Goal: Information Seeking & Learning: Understand process/instructions

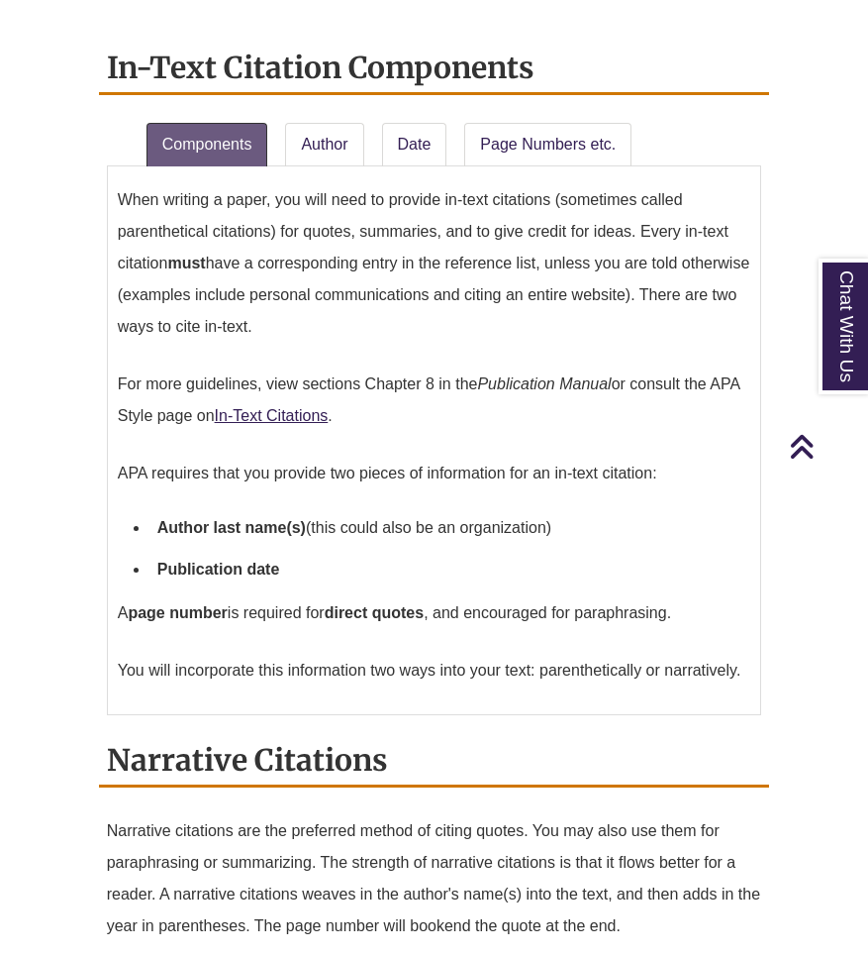
scroll to position [1415, 0]
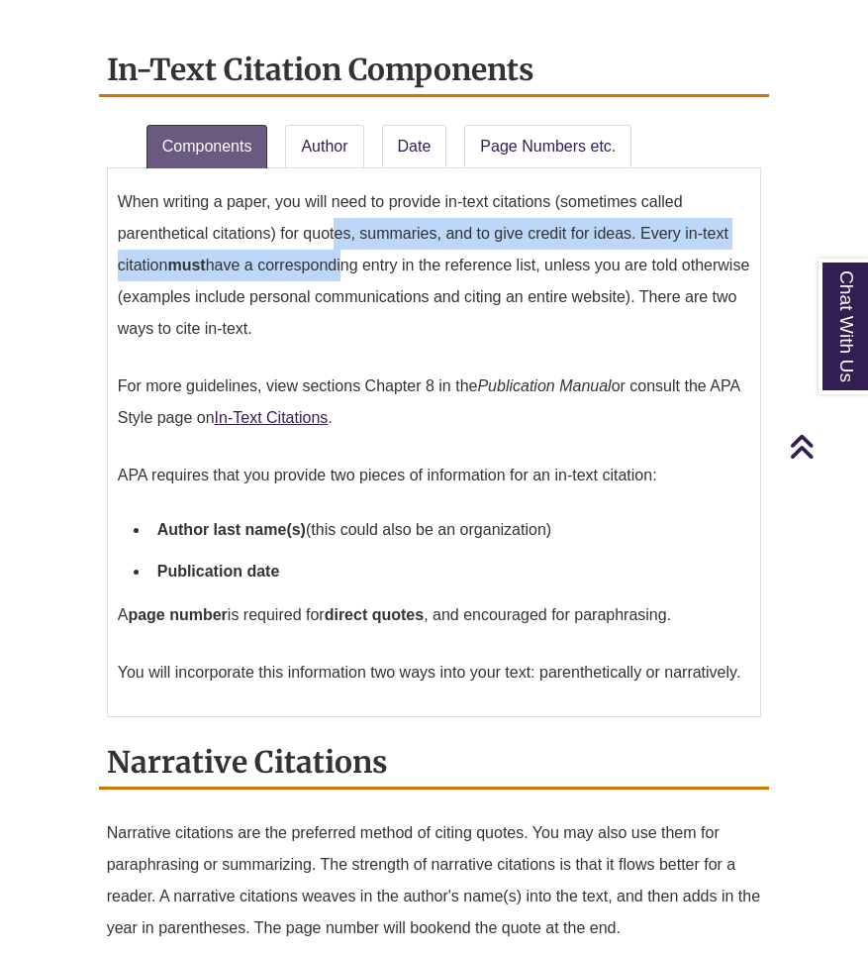
drag, startPoint x: 338, startPoint y: 247, endPoint x: 346, endPoint y: 269, distance: 24.1
click at [346, 269] on p "When writing a paper, you will need to provide in-text citations (sometimes cal…" at bounding box center [435, 265] width 634 height 174
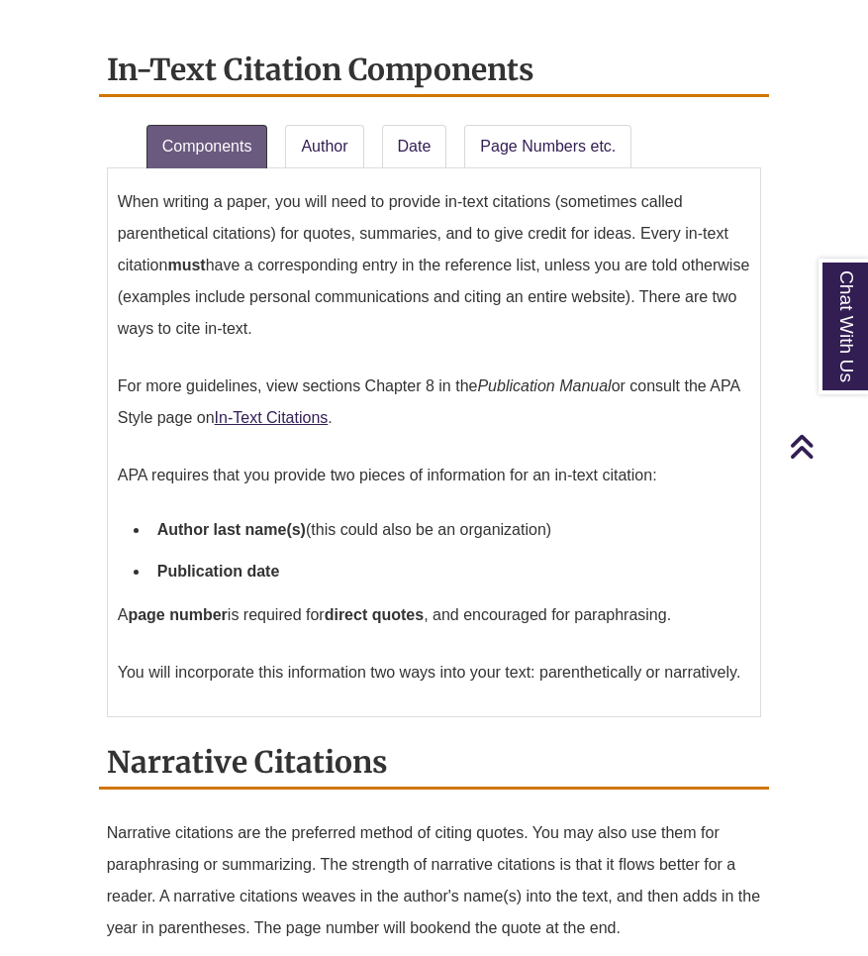
click at [318, 243] on p "When writing a paper, you will need to provide in-text citations (sometimes cal…" at bounding box center [435, 265] width 634 height 174
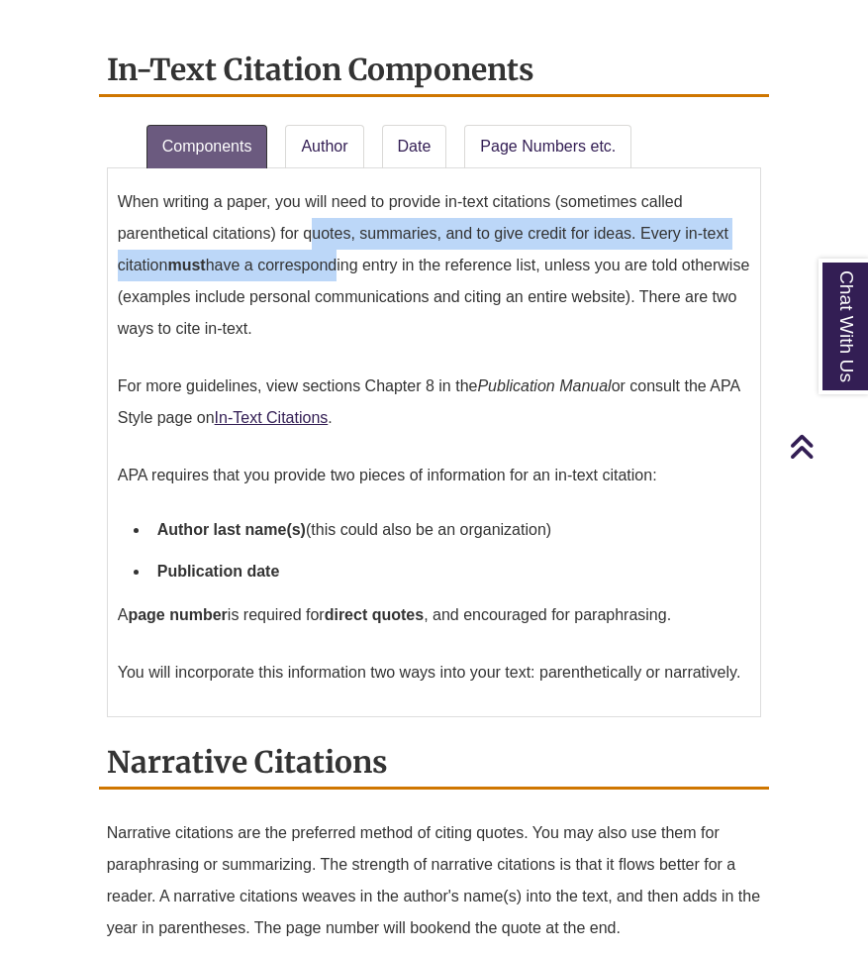
drag, startPoint x: 313, startPoint y: 233, endPoint x: 333, endPoint y: 259, distance: 33.3
click at [333, 259] on p "When writing a paper, you will need to provide in-text citations (sometimes cal…" at bounding box center [435, 265] width 634 height 174
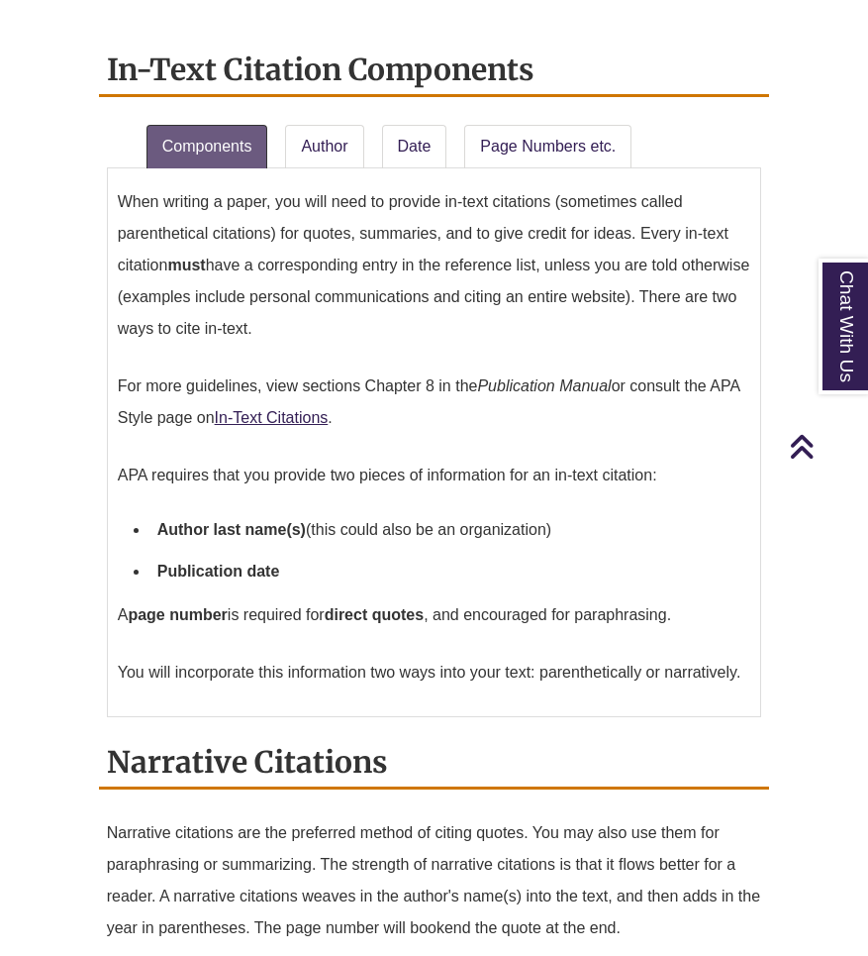
click at [314, 560] on li "Publication date" at bounding box center [451, 572] width 602 height 42
